Goal: Communication & Community: Answer question/provide support

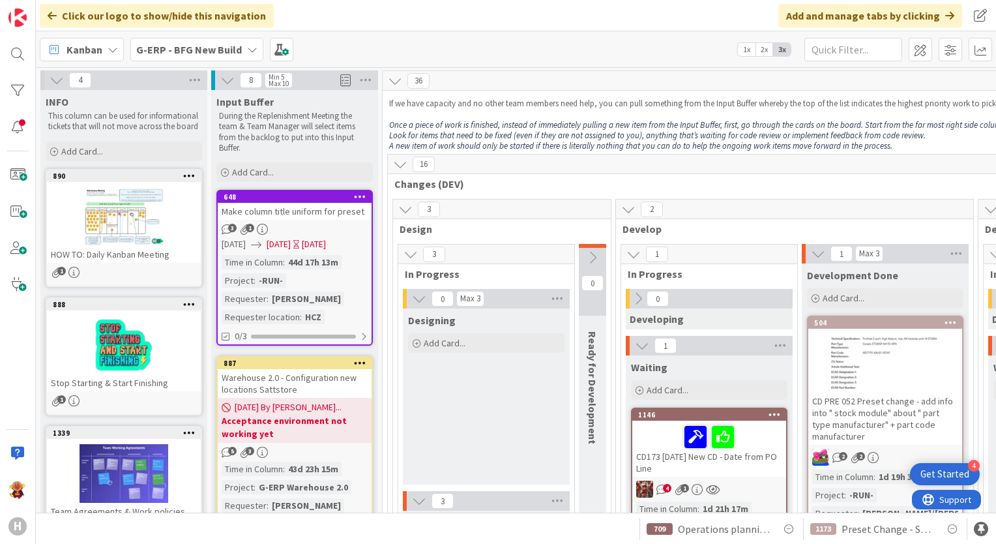
scroll to position [739, 1585]
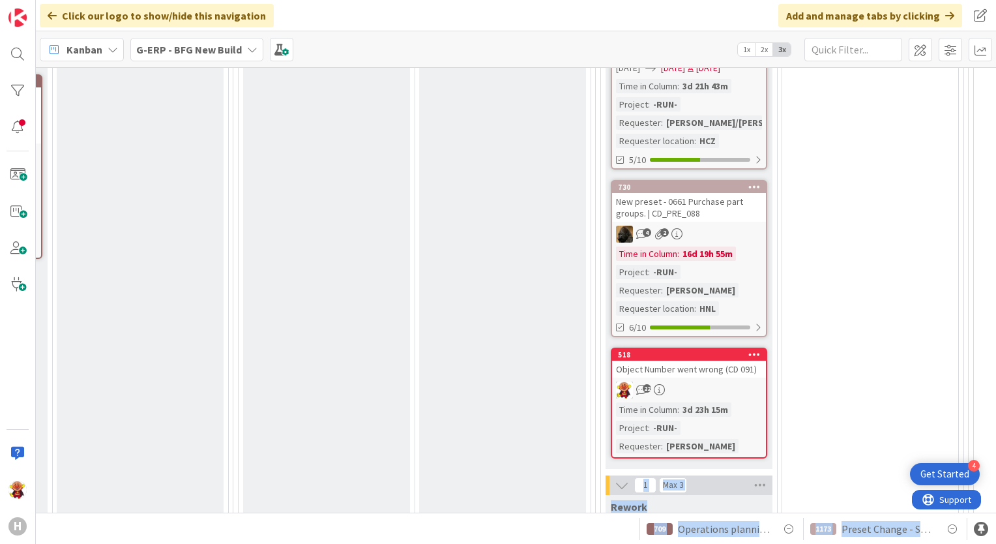
drag, startPoint x: 566, startPoint y: 513, endPoint x: 496, endPoint y: 511, distance: 69.8
click at [496, 511] on div "Click our logo to show/hide this navigation Add and manage tabs by clicking Kan…" at bounding box center [516, 272] width 960 height 544
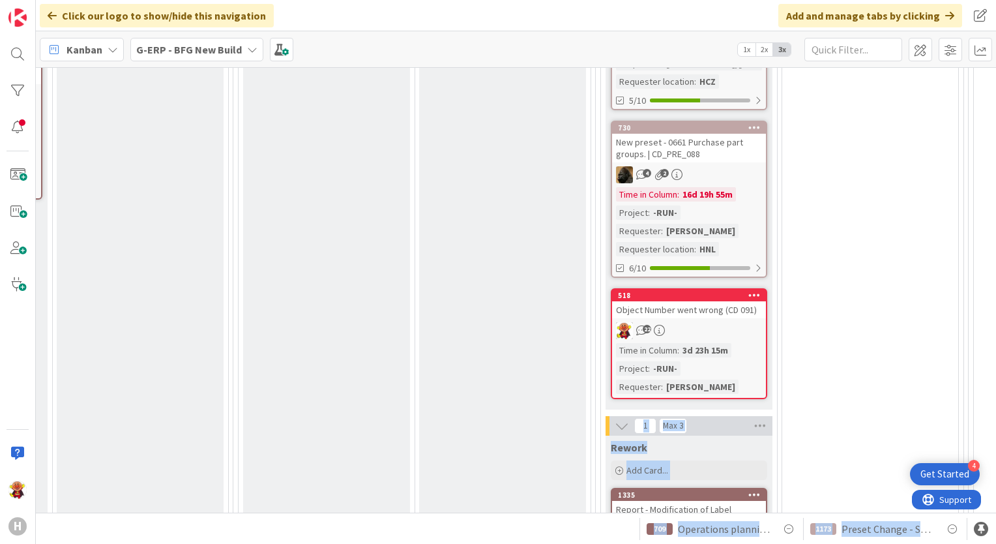
drag, startPoint x: 496, startPoint y: 511, endPoint x: 492, endPoint y: 390, distance: 120.7
click at [492, 390] on div "Ready for UAT Add Card..." at bounding box center [502, 52] width 167 height 1220
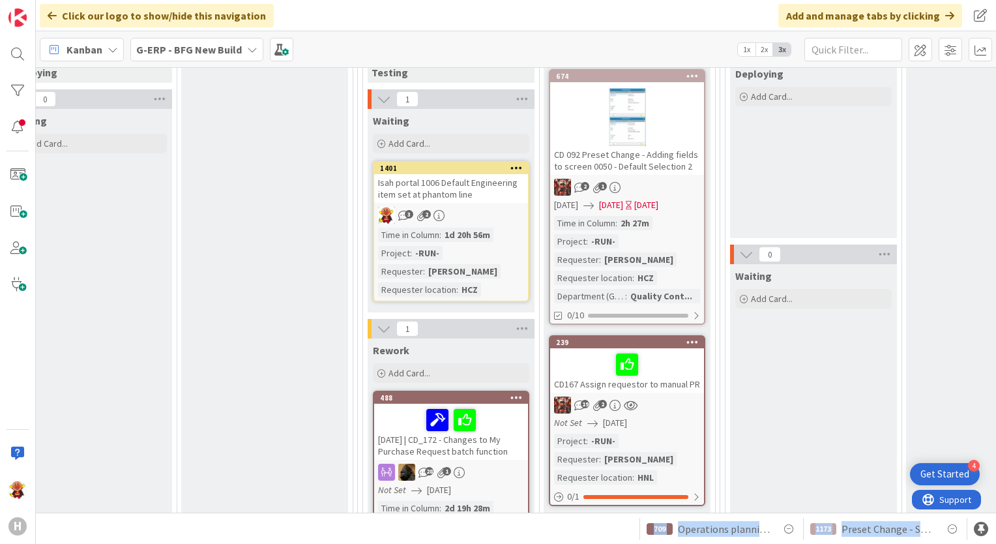
scroll to position [253, 983]
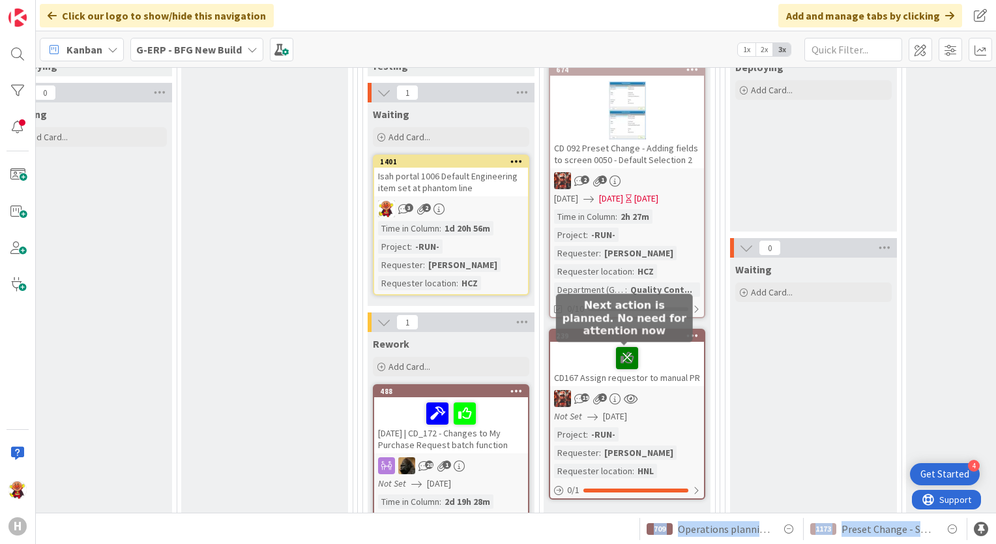
click at [626, 354] on icon at bounding box center [627, 357] width 22 height 21
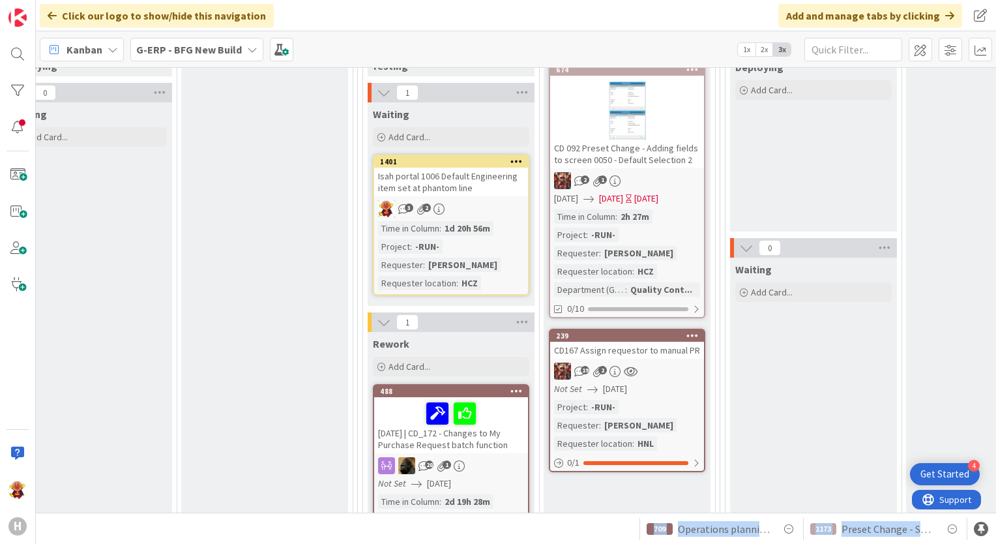
click at [656, 357] on link "239 CD167 Assign requestor to manual PR 19 2 Not Set 08/29/2025 Project : -RUN-…" at bounding box center [627, 400] width 156 height 143
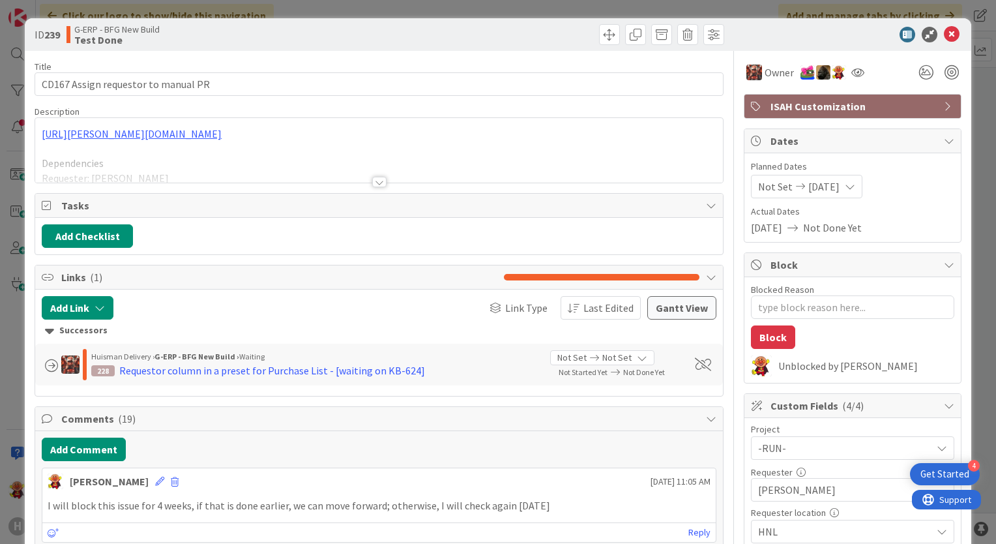
type textarea "x"
click at [82, 437] on button "Add Comment" at bounding box center [84, 448] width 84 height 23
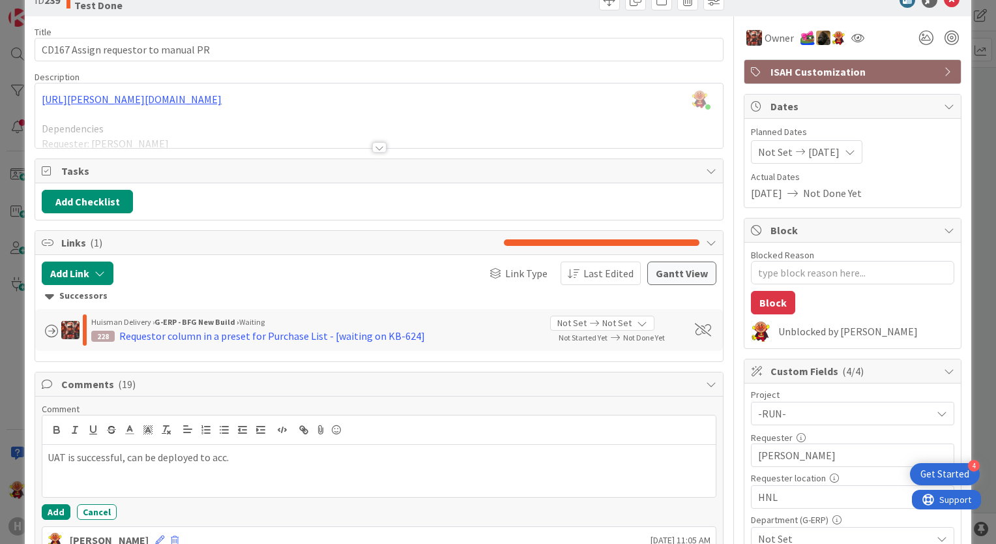
scroll to position [65, 0]
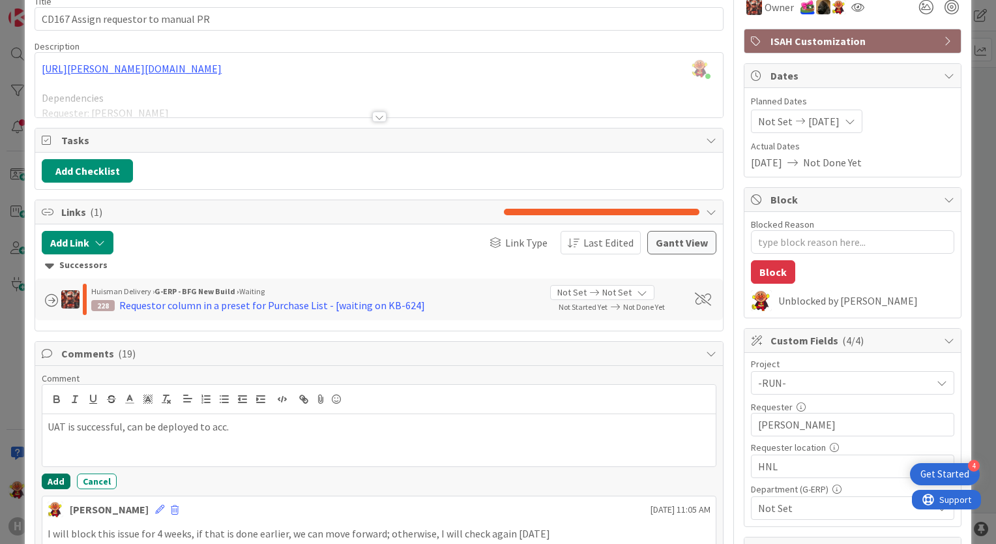
click at [57, 484] on button "Add" at bounding box center [56, 481] width 29 height 16
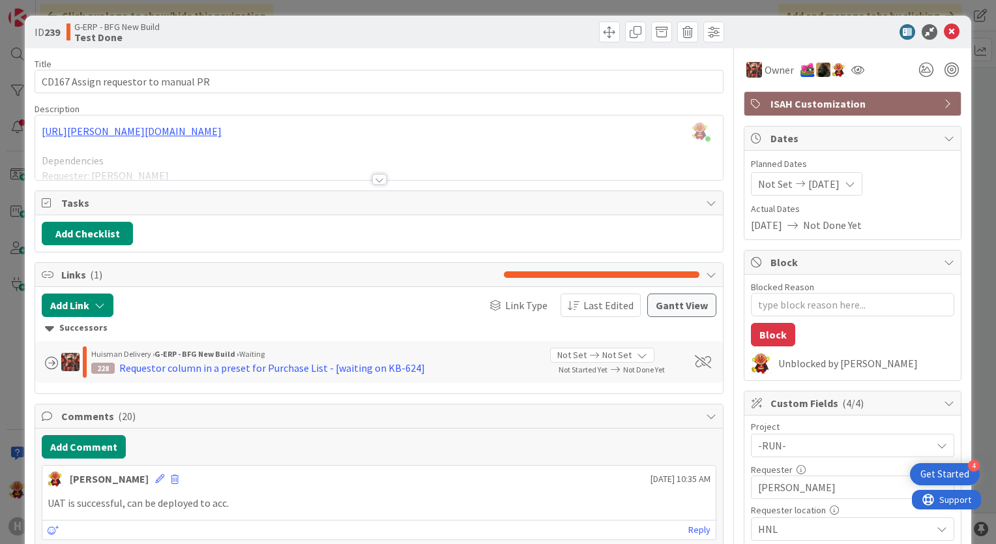
scroll to position [0, 0]
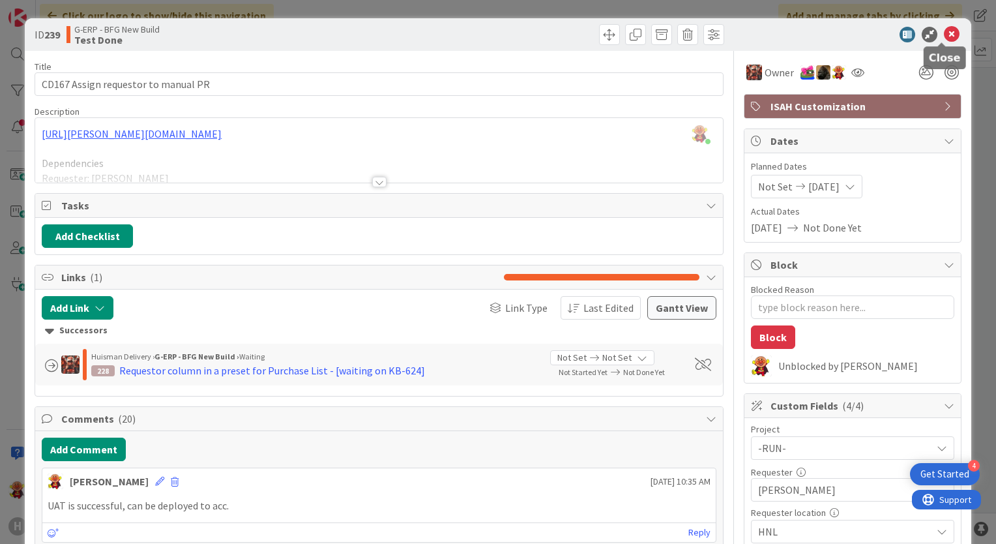
click at [944, 38] on icon at bounding box center [952, 35] width 16 height 16
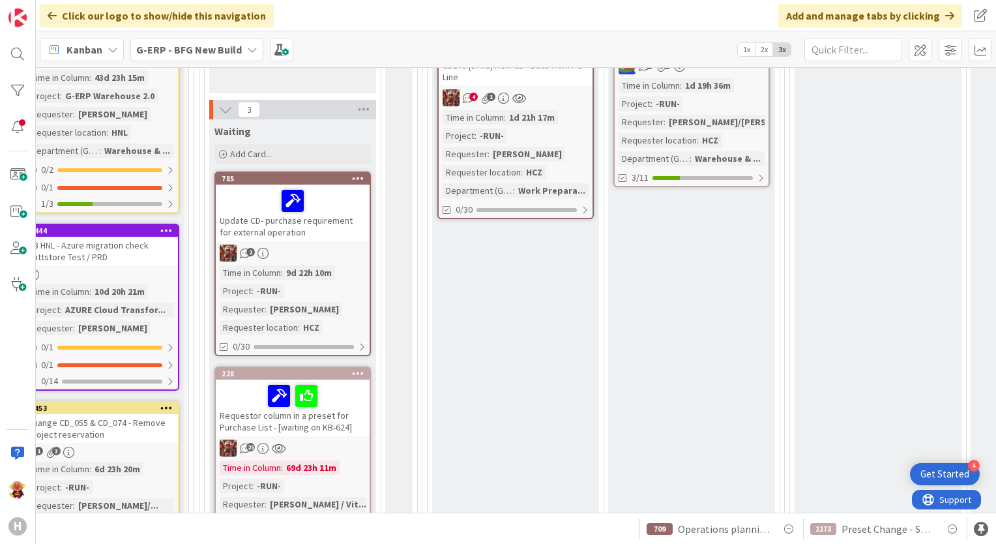
scroll to position [383, 194]
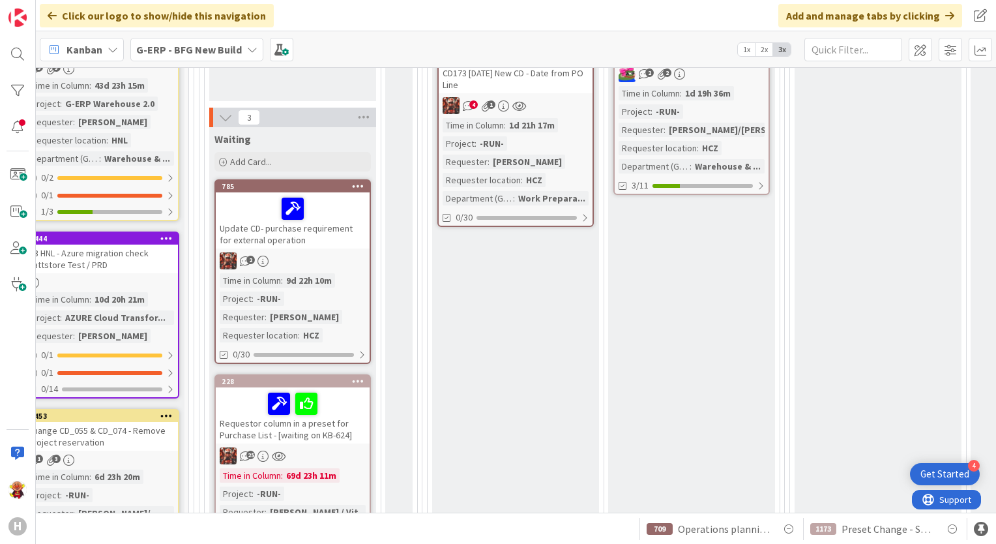
click at [354, 431] on div "Requestor column in a preset for Purchase List - [waiting on KB-624]" at bounding box center [293, 415] width 154 height 56
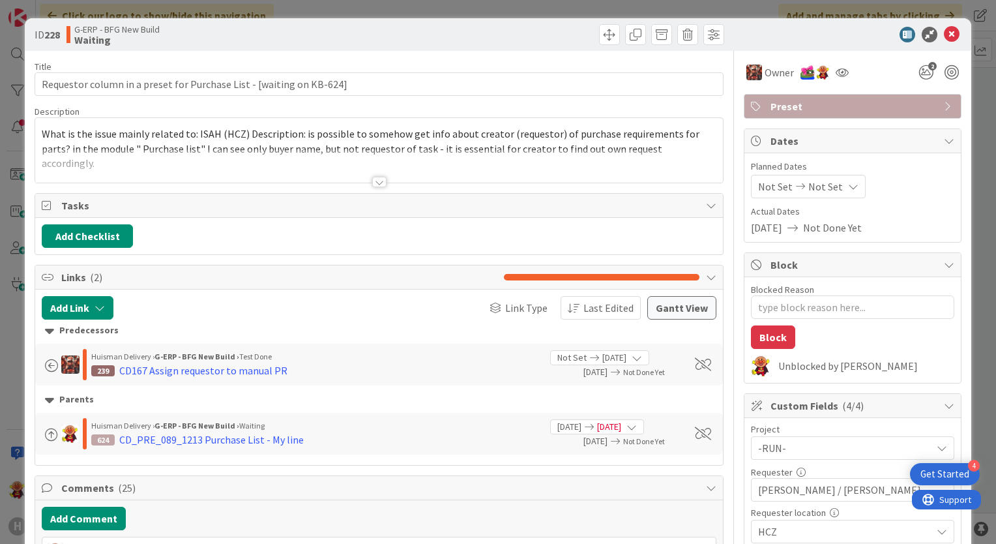
type textarea "x"
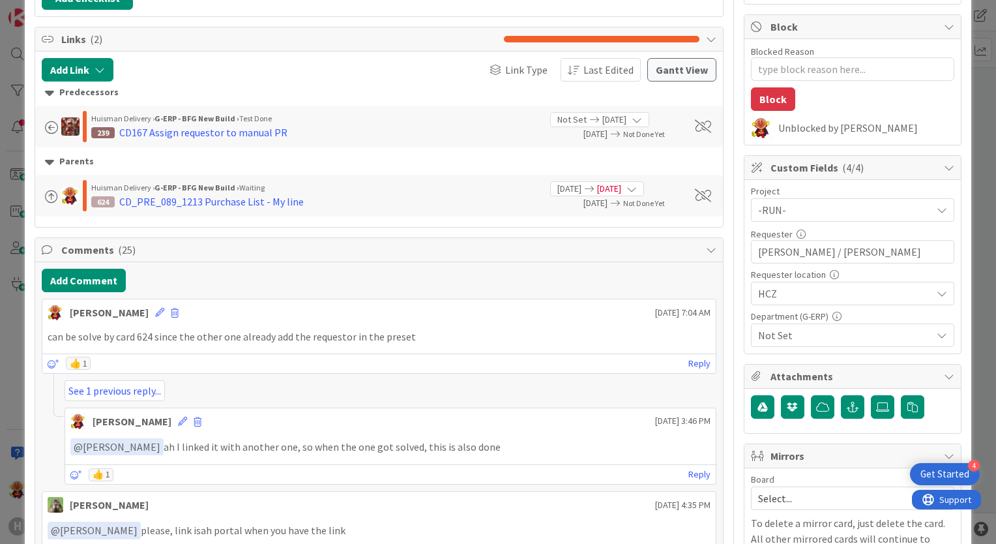
scroll to position [261, 0]
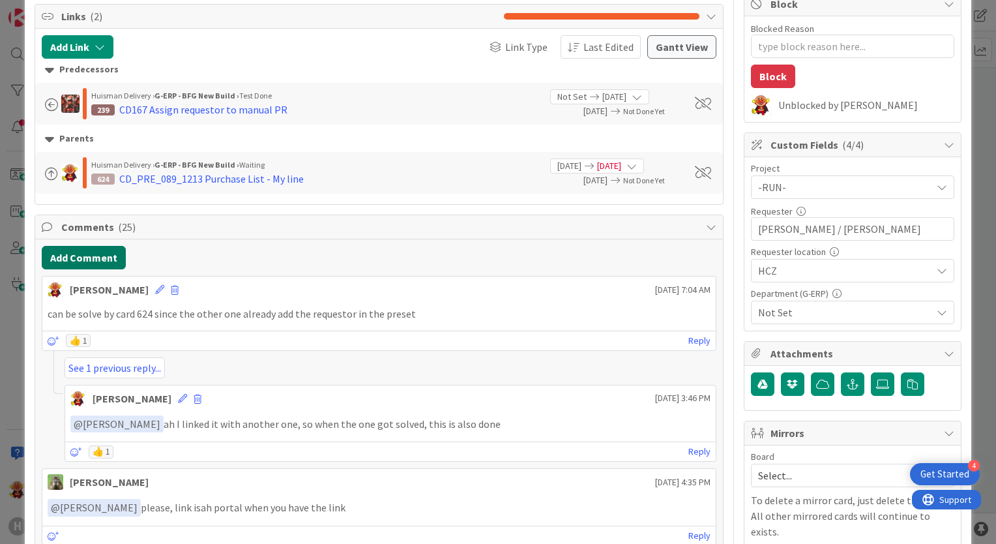
click at [106, 259] on button "Add Comment" at bounding box center [84, 257] width 84 height 23
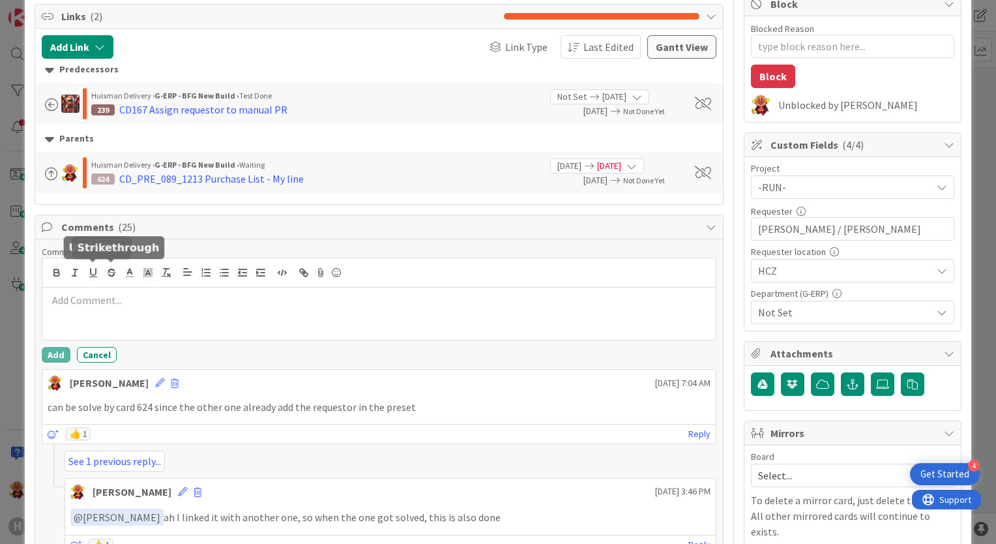
click at [146, 317] on div at bounding box center [378, 313] width 673 height 52
click at [132, 299] on p at bounding box center [379, 300] width 663 height 15
click at [133, 301] on p at bounding box center [379, 300] width 663 height 15
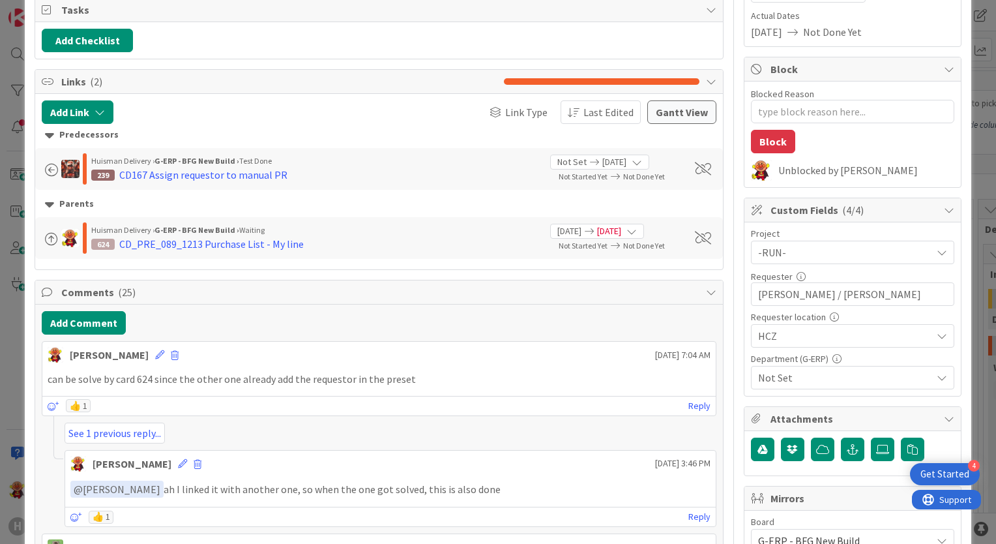
type textarea "x"
click at [98, 322] on button "Add Comment" at bounding box center [84, 322] width 84 height 23
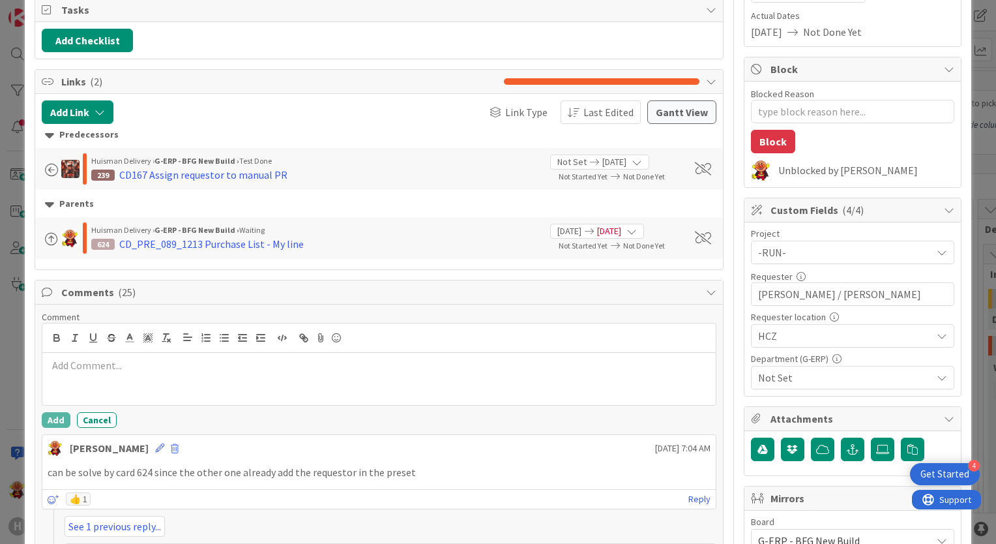
click at [167, 377] on div at bounding box center [378, 379] width 673 height 52
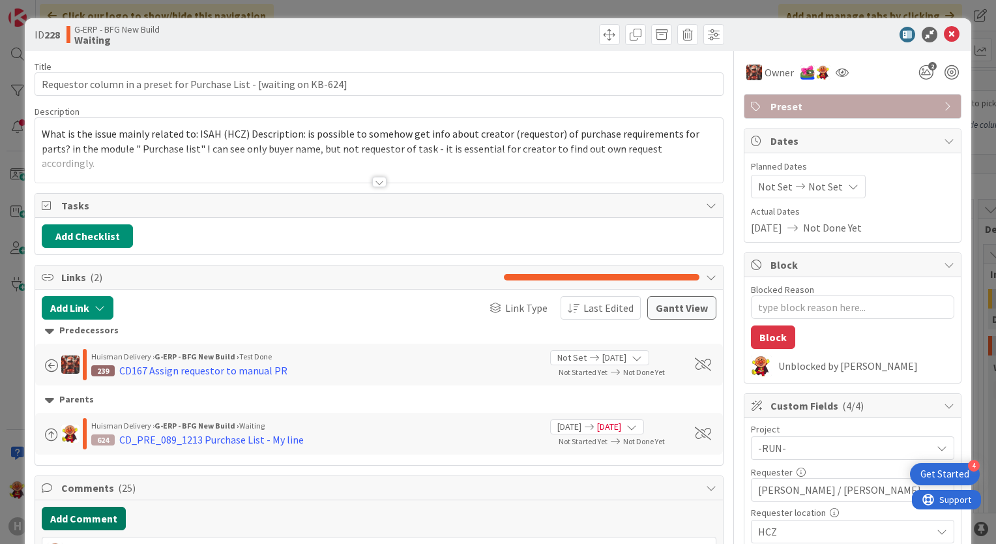
click at [97, 511] on button "Add Comment" at bounding box center [84, 518] width 84 height 23
click at [931, 33] on div at bounding box center [846, 35] width 231 height 16
click at [944, 32] on icon at bounding box center [952, 35] width 16 height 16
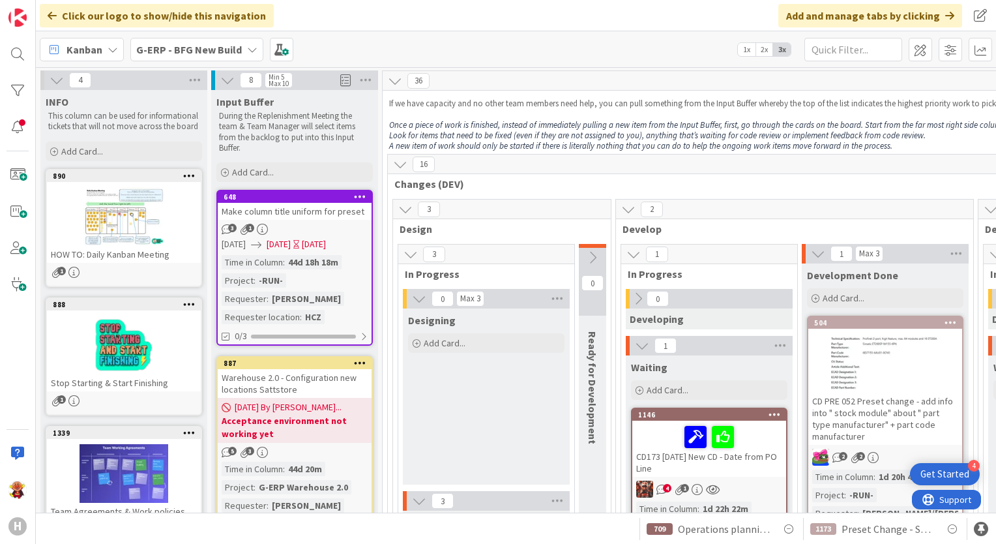
click at [659, 434] on div at bounding box center [709, 436] width 146 height 27
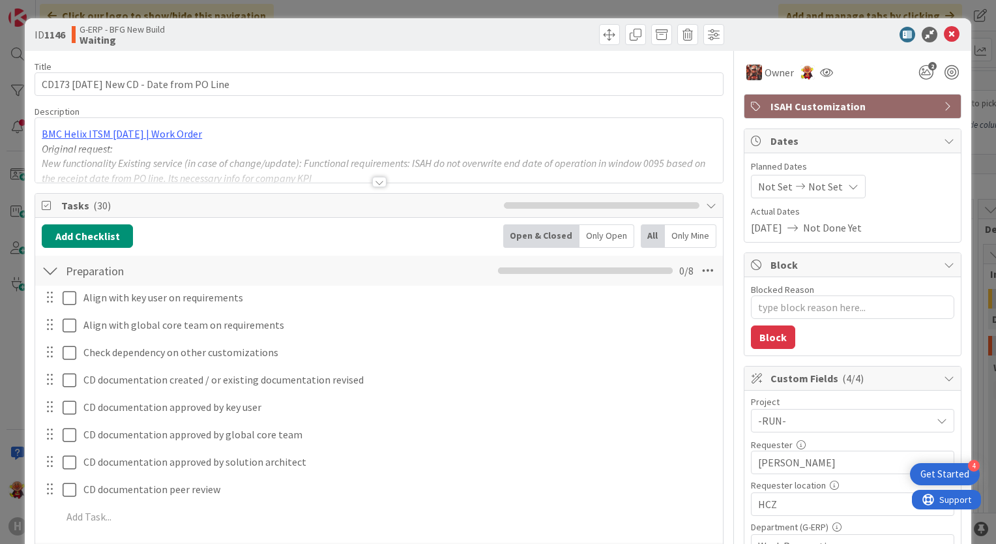
type textarea "x"
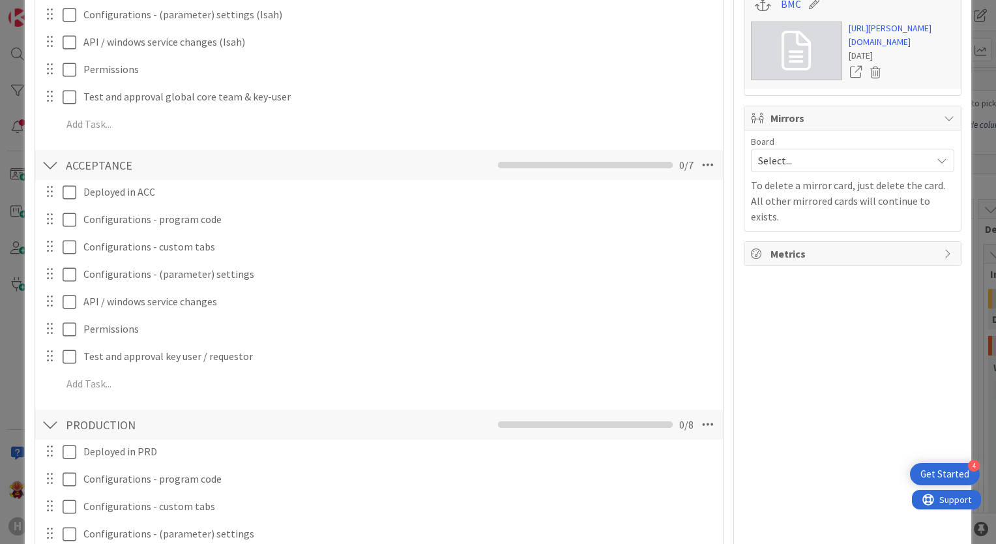
scroll to position [978, 0]
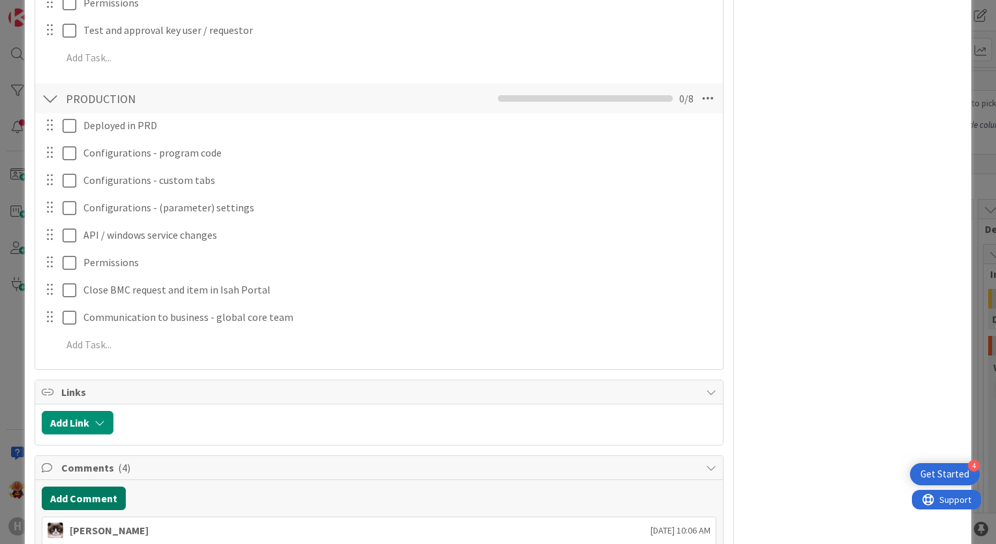
drag, startPoint x: 100, startPoint y: 508, endPoint x: 97, endPoint y: 502, distance: 6.7
click at [96, 499] on button "Add Comment" at bounding box center [84, 497] width 84 height 23
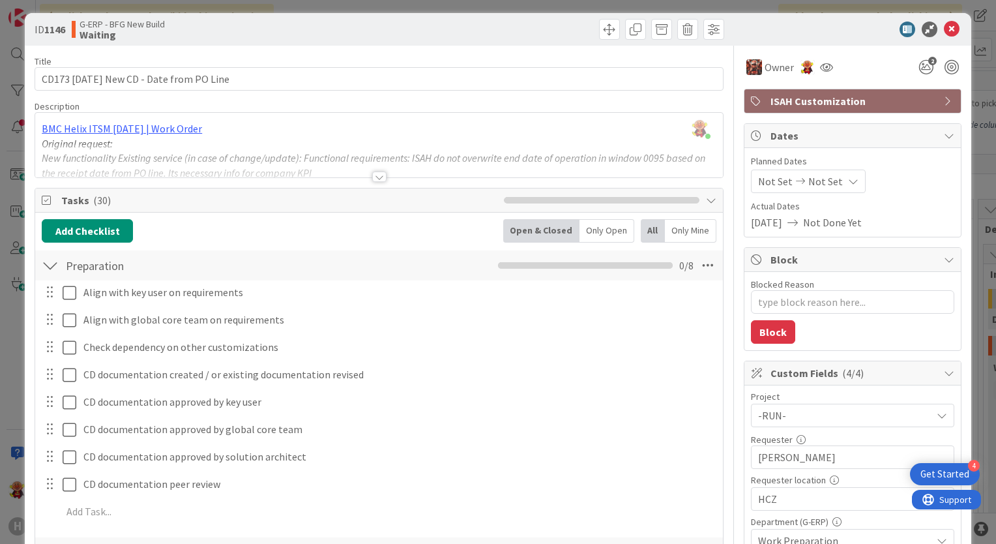
scroll to position [0, 0]
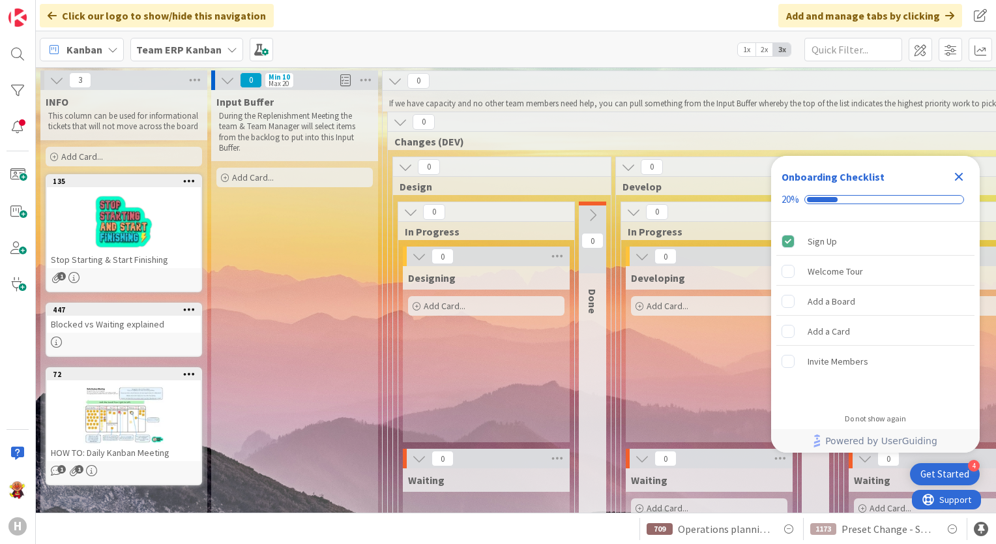
click at [164, 58] on div "Team ERP Kanban" at bounding box center [186, 49] width 113 height 23
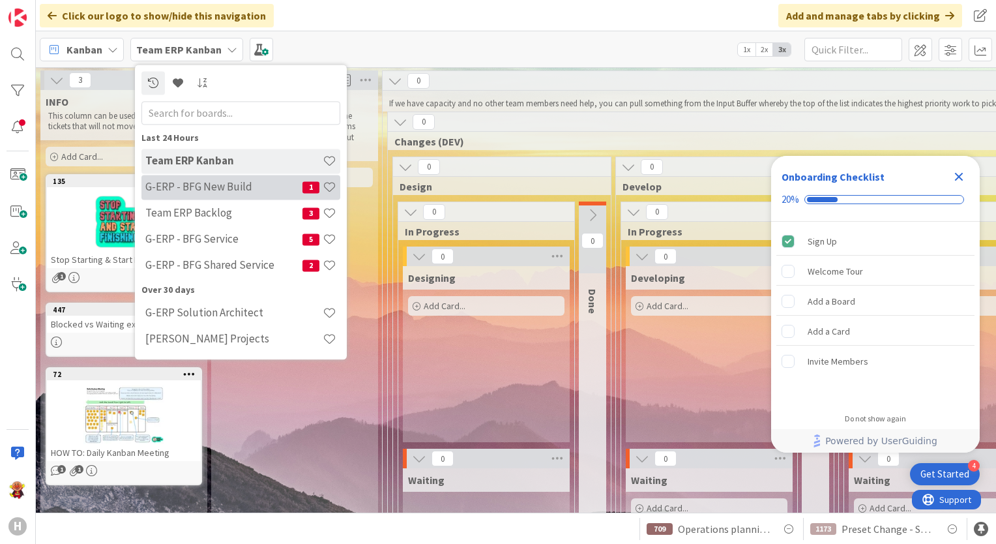
click at [232, 188] on h4 "G-ERP - BFG New Build" at bounding box center [223, 187] width 157 height 13
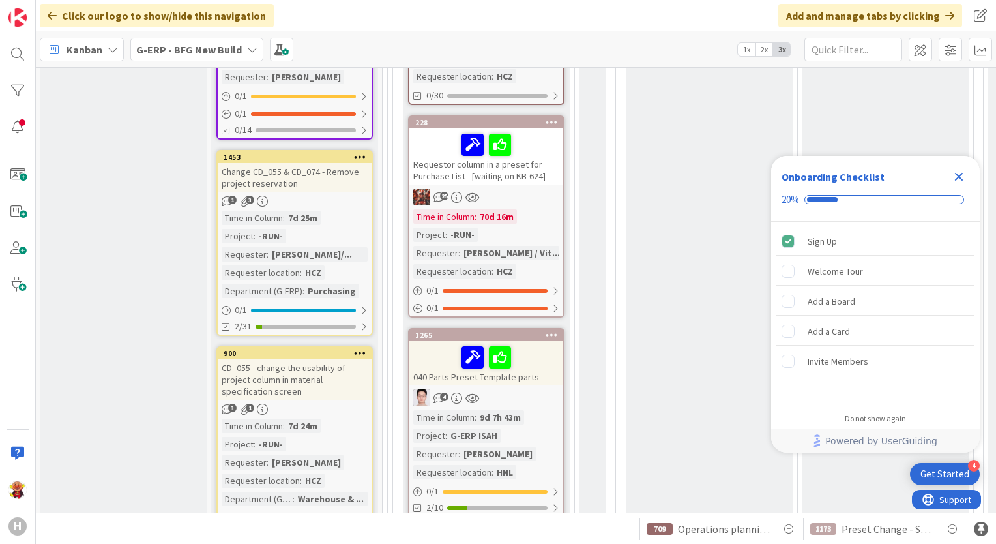
scroll to position [587, 0]
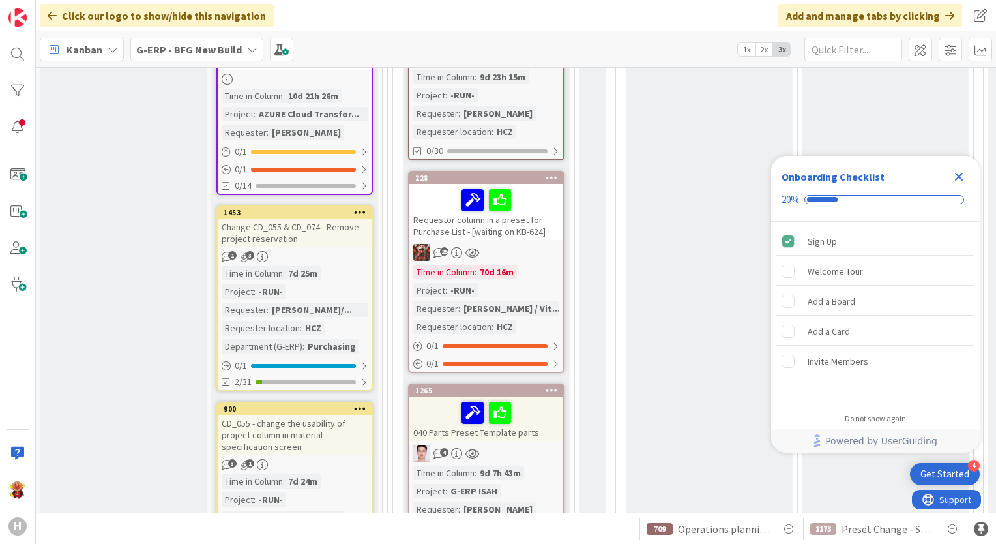
click at [536, 239] on link "228 Requestor column in a preset for Purchase List - [waiting on KB-624] 25 Tim…" at bounding box center [486, 272] width 156 height 202
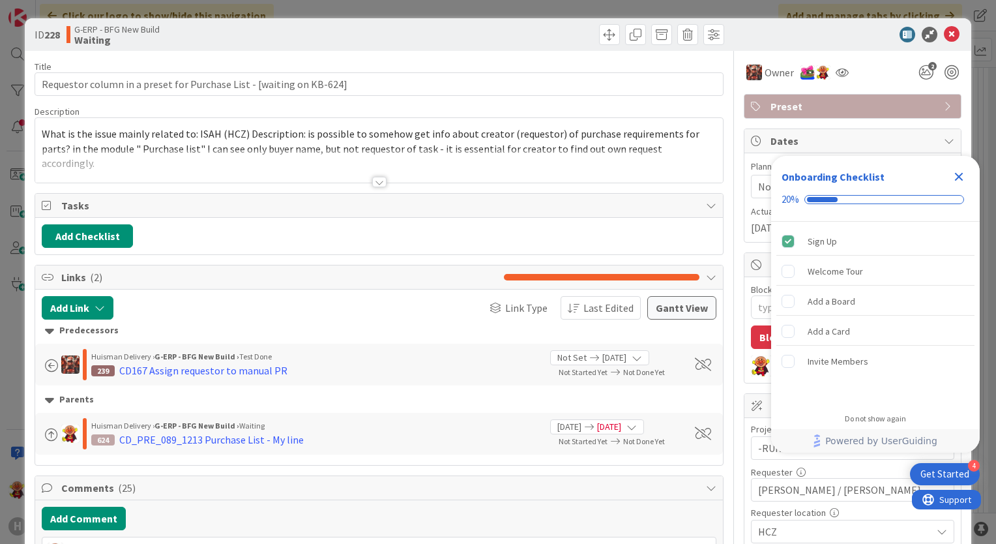
scroll to position [261, 0]
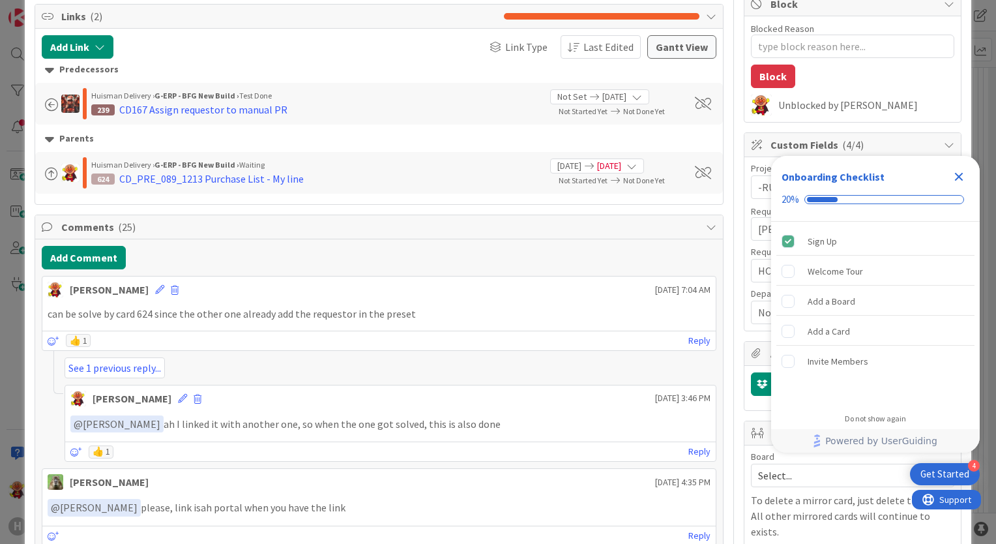
type textarea "x"
click at [104, 252] on button "Add Comment" at bounding box center [84, 257] width 84 height 23
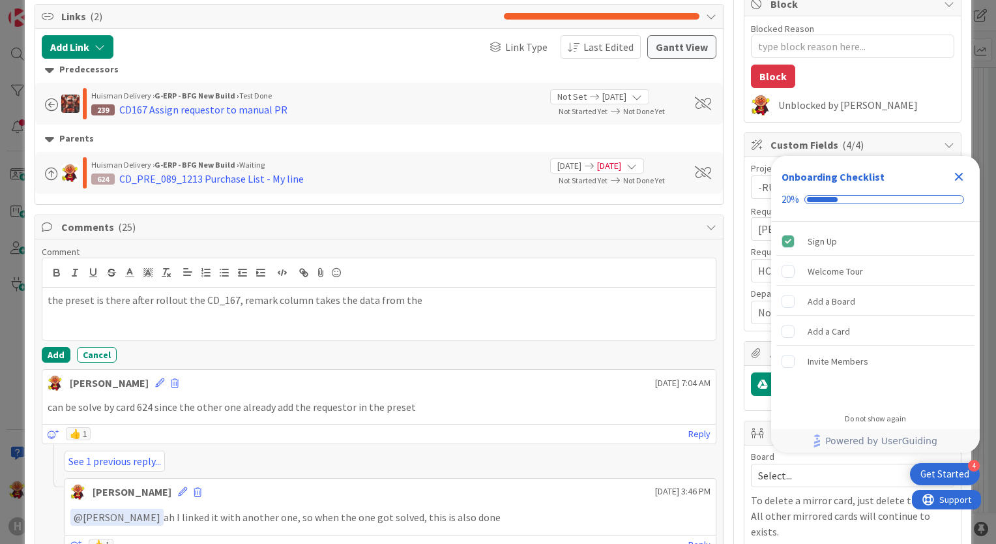
click at [963, 173] on icon "Close Checklist" at bounding box center [959, 177] width 8 height 8
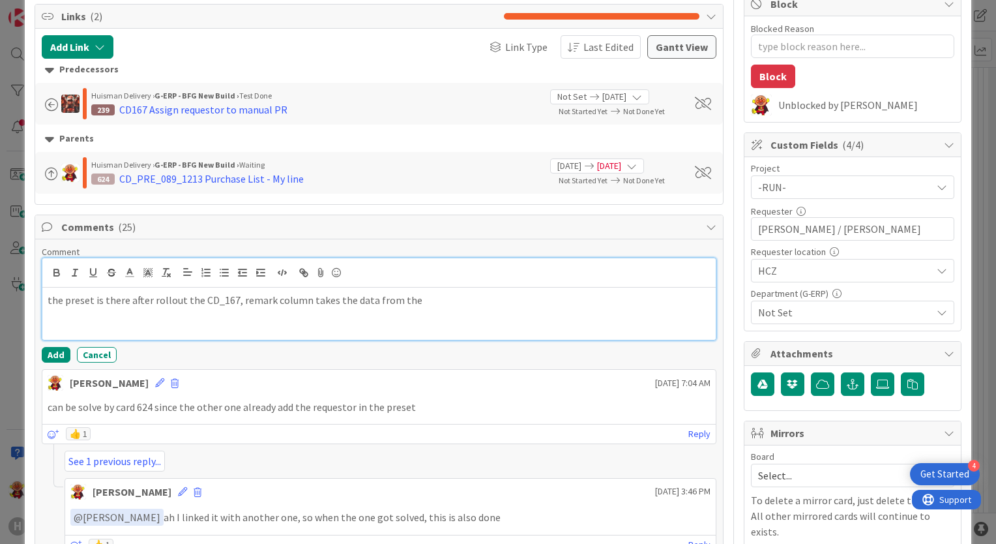
click at [467, 297] on p "the preset is there after rollout the CD_167, remark column takes the data from…" at bounding box center [379, 300] width 663 height 15
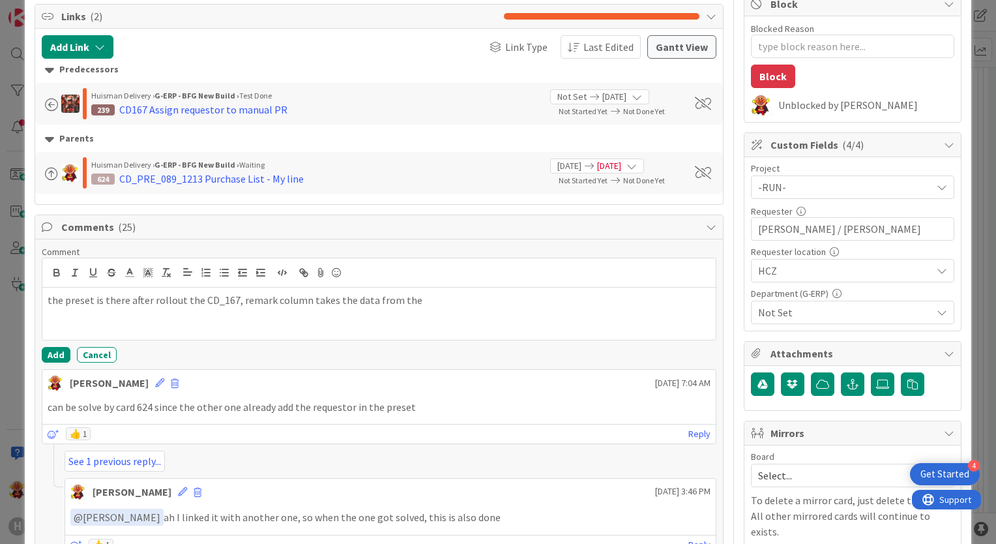
type textarea "x"
